Goal: Entertainment & Leisure: Browse casually

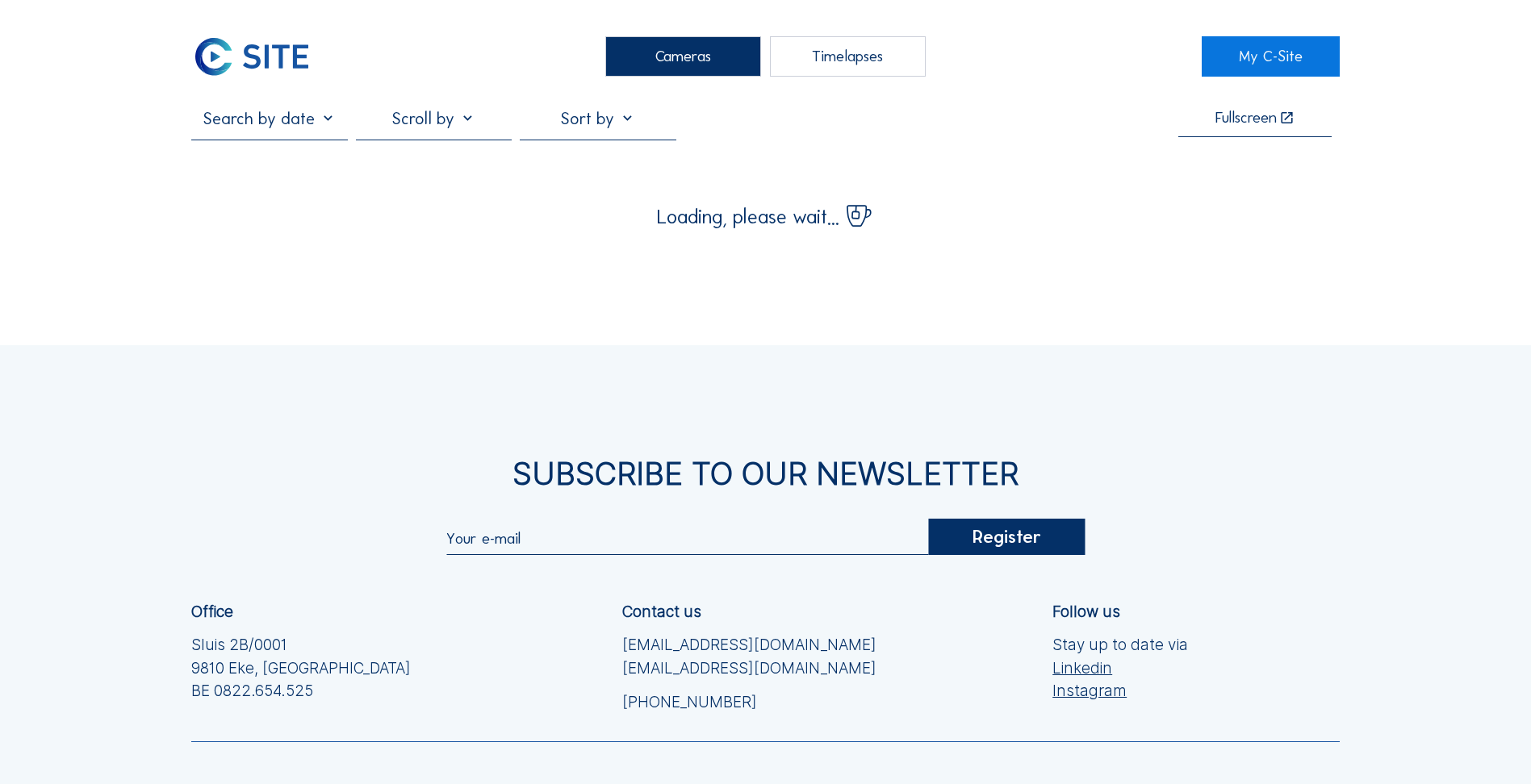
click at [716, 45] on div "Cameras" at bounding box center [683, 56] width 155 height 41
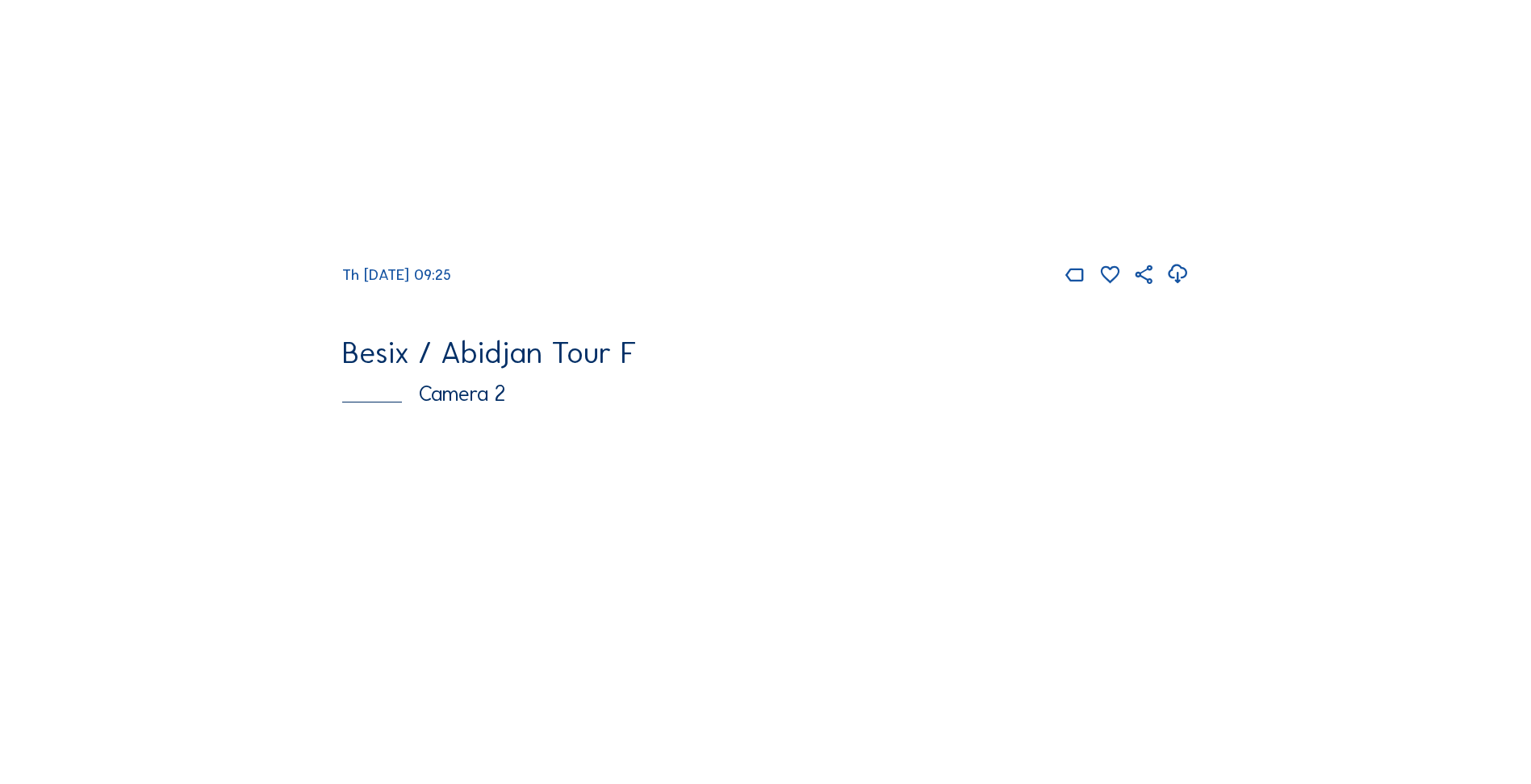
scroll to position [564, 0]
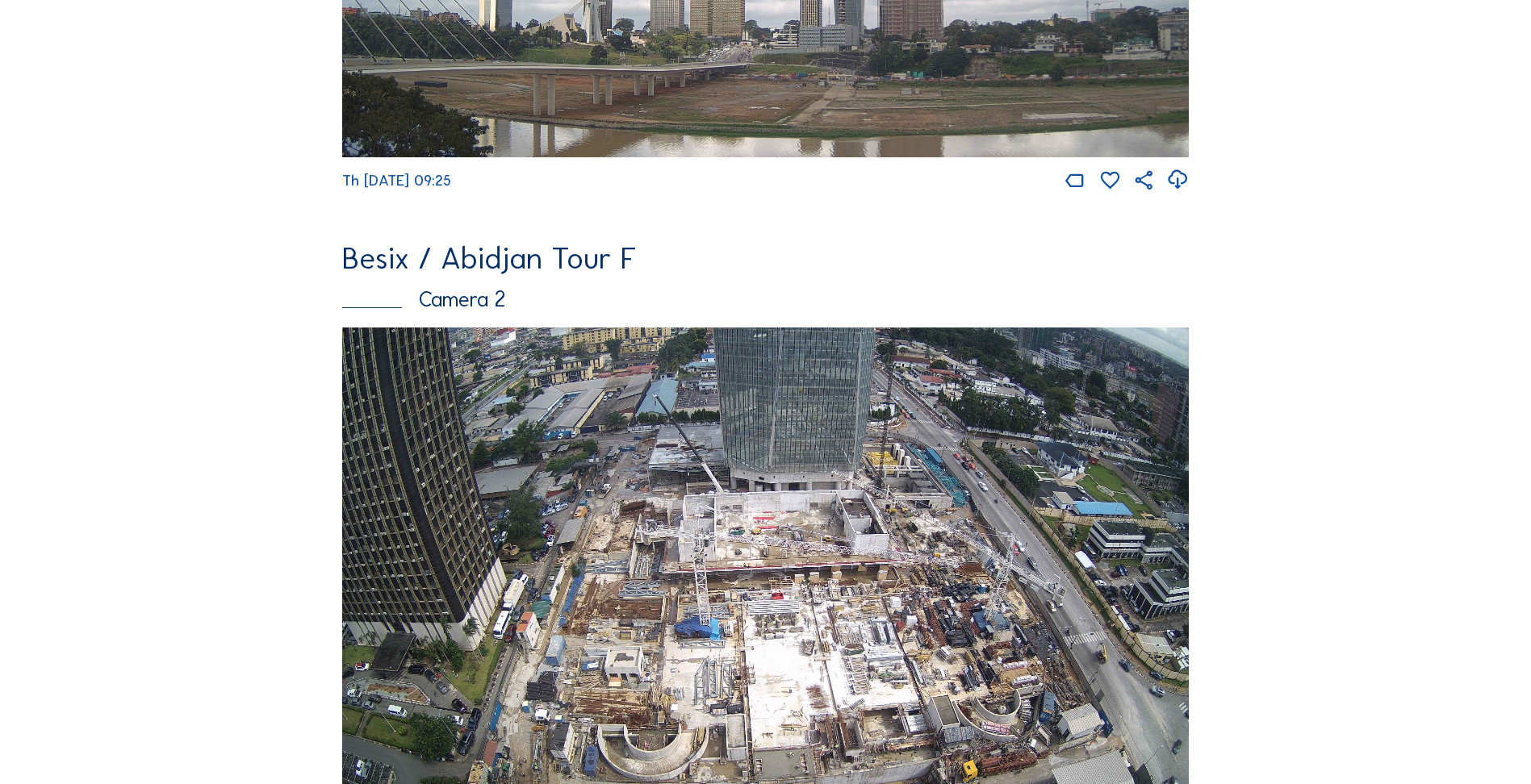
click at [704, 435] on img at bounding box center [766, 565] width 847 height 476
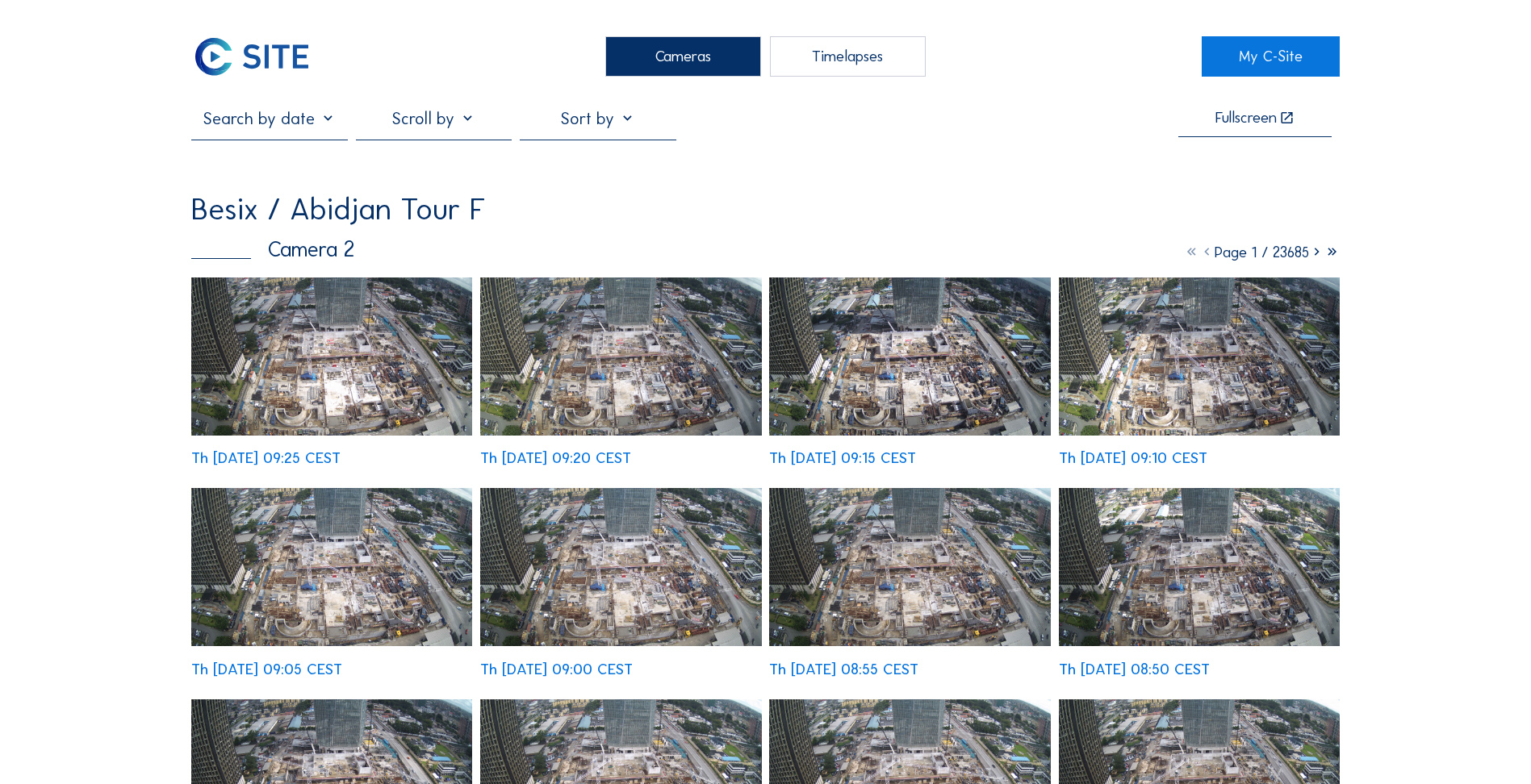
click at [400, 372] on img at bounding box center [332, 356] width 280 height 158
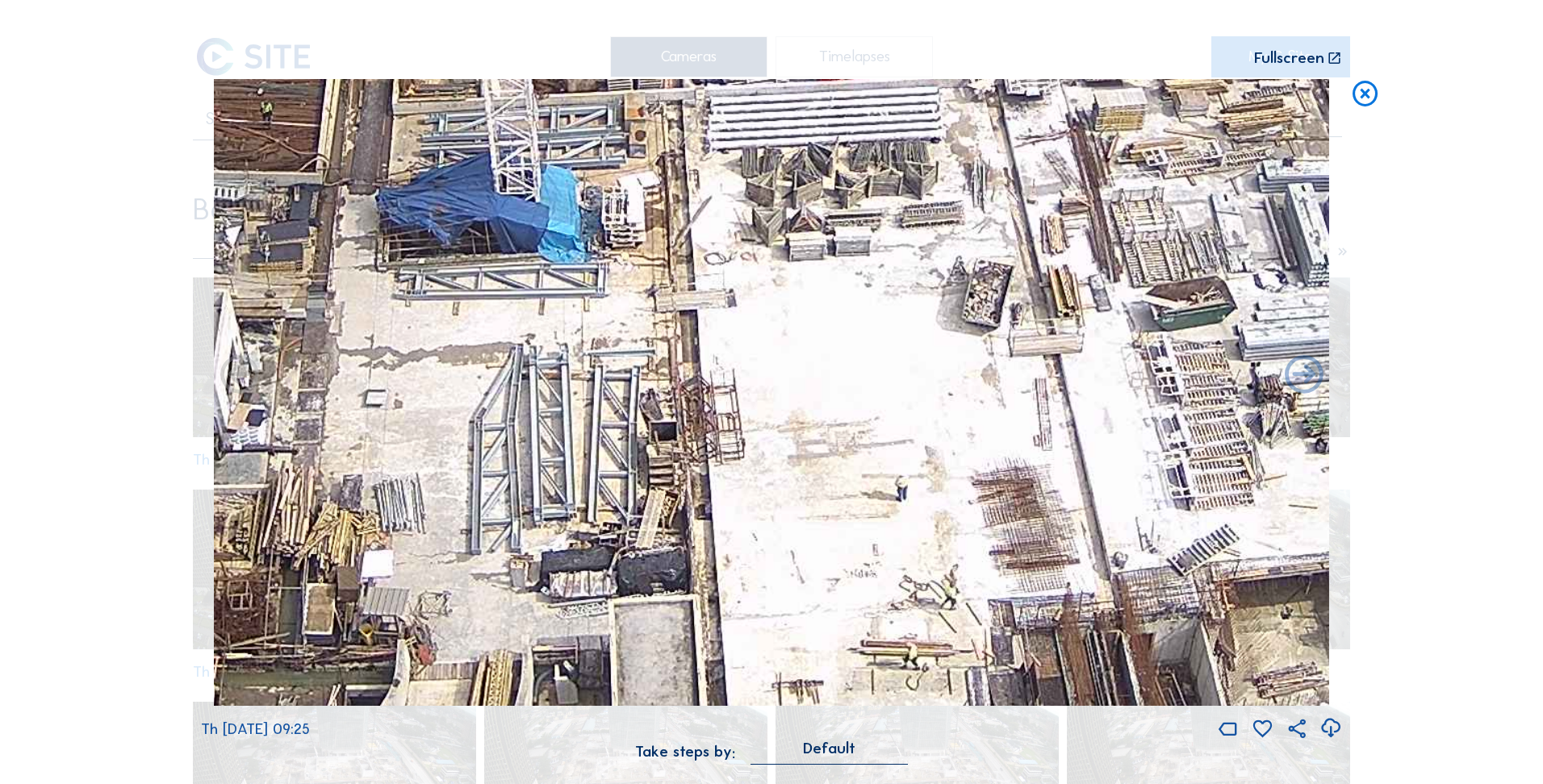
drag, startPoint x: 617, startPoint y: 511, endPoint x: 836, endPoint y: -18, distance: 572.5
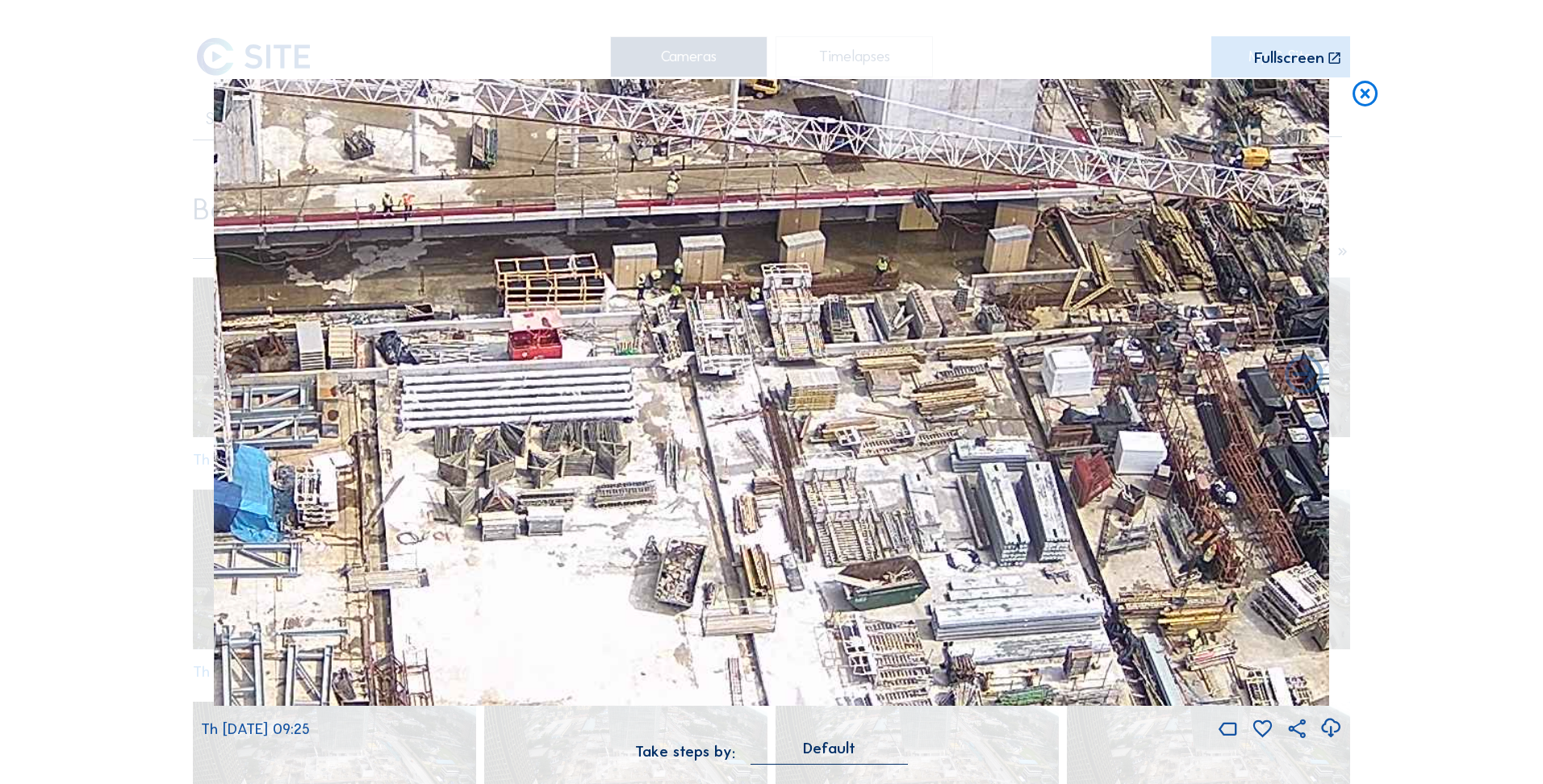
drag, startPoint x: 733, startPoint y: 294, endPoint x: 418, endPoint y: 586, distance: 429.5
click at [418, 586] on img at bounding box center [771, 392] width 1115 height 628
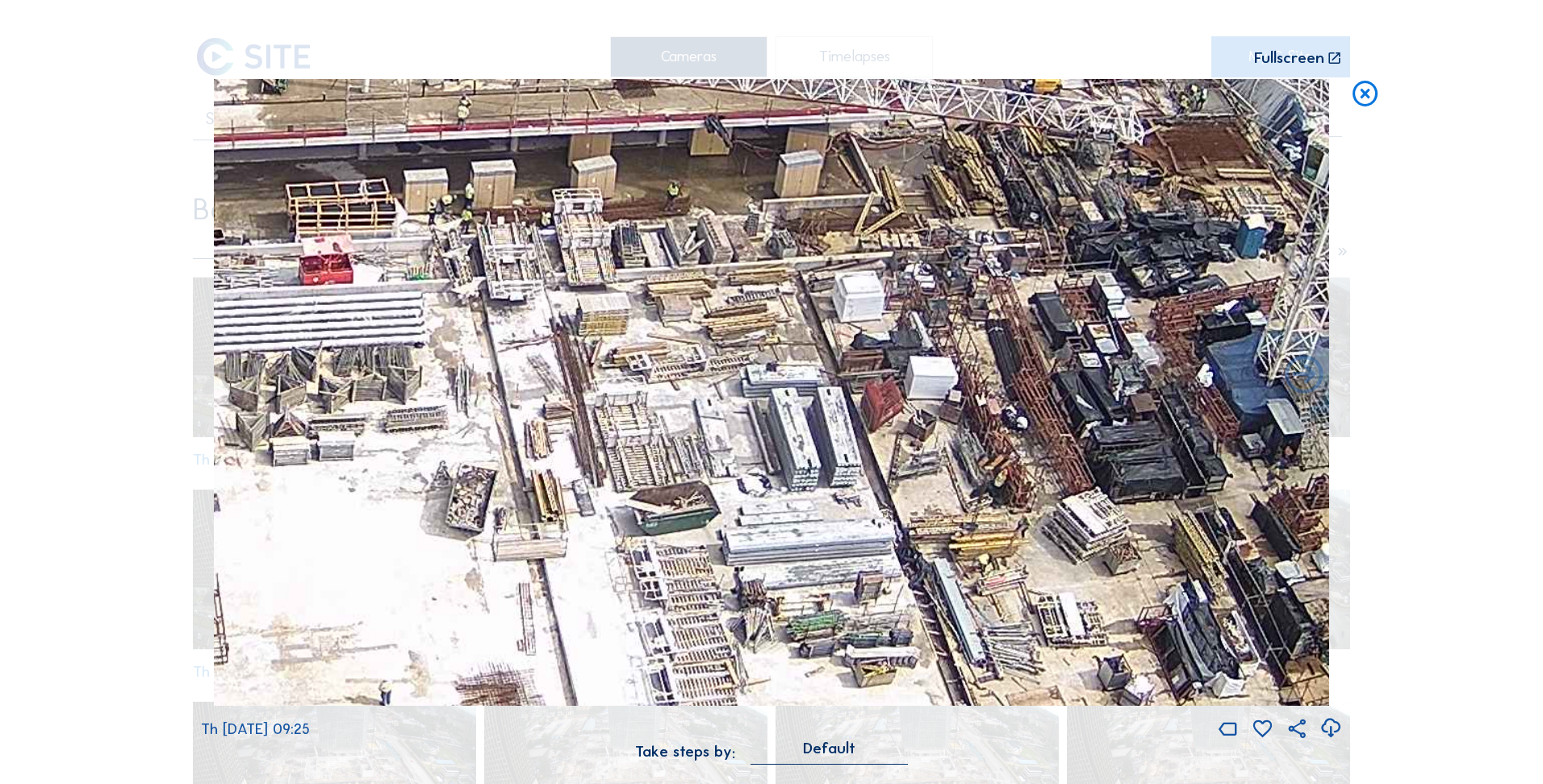
drag, startPoint x: 780, startPoint y: 453, endPoint x: 863, endPoint y: 384, distance: 107.9
click at [990, 358] on img at bounding box center [771, 392] width 1115 height 628
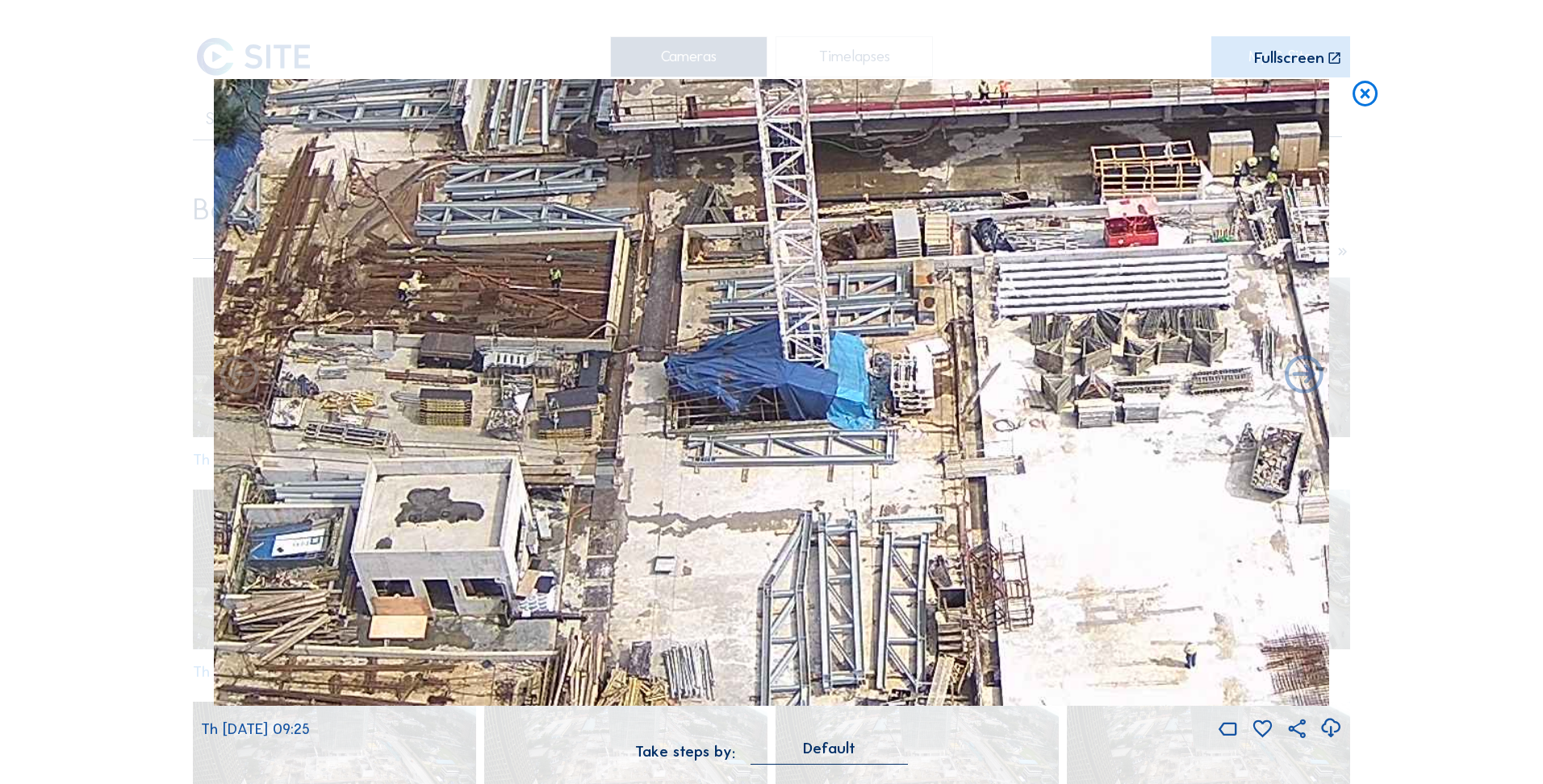
drag, startPoint x: 384, startPoint y: 534, endPoint x: 1020, endPoint y: 545, distance: 636.1
click at [1020, 545] on img at bounding box center [771, 392] width 1115 height 628
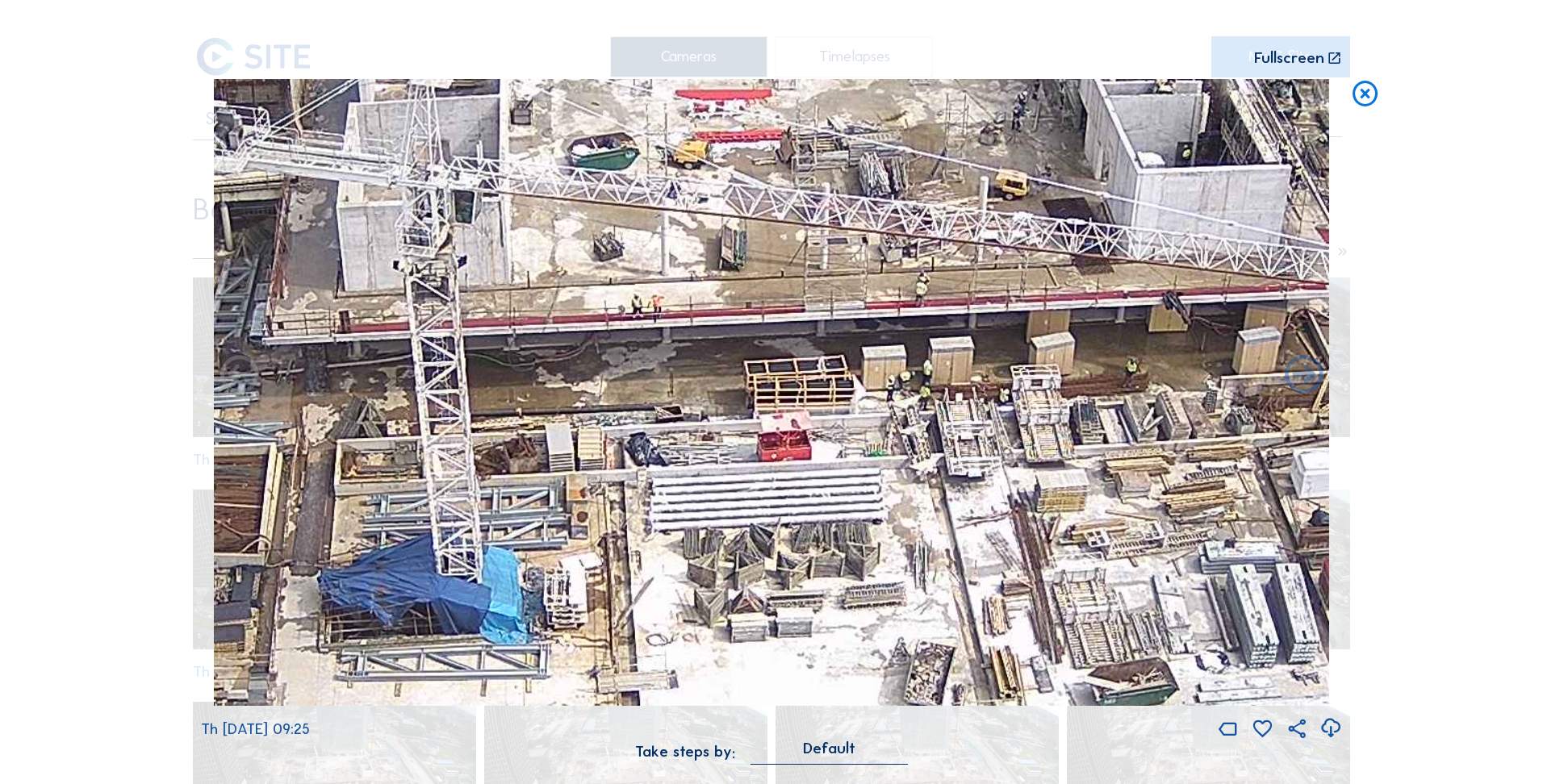
drag, startPoint x: 1190, startPoint y: 381, endPoint x: 264, endPoint y: 510, distance: 934.9
click at [631, 594] on img at bounding box center [771, 392] width 1115 height 628
